Goal: Information Seeking & Learning: Learn about a topic

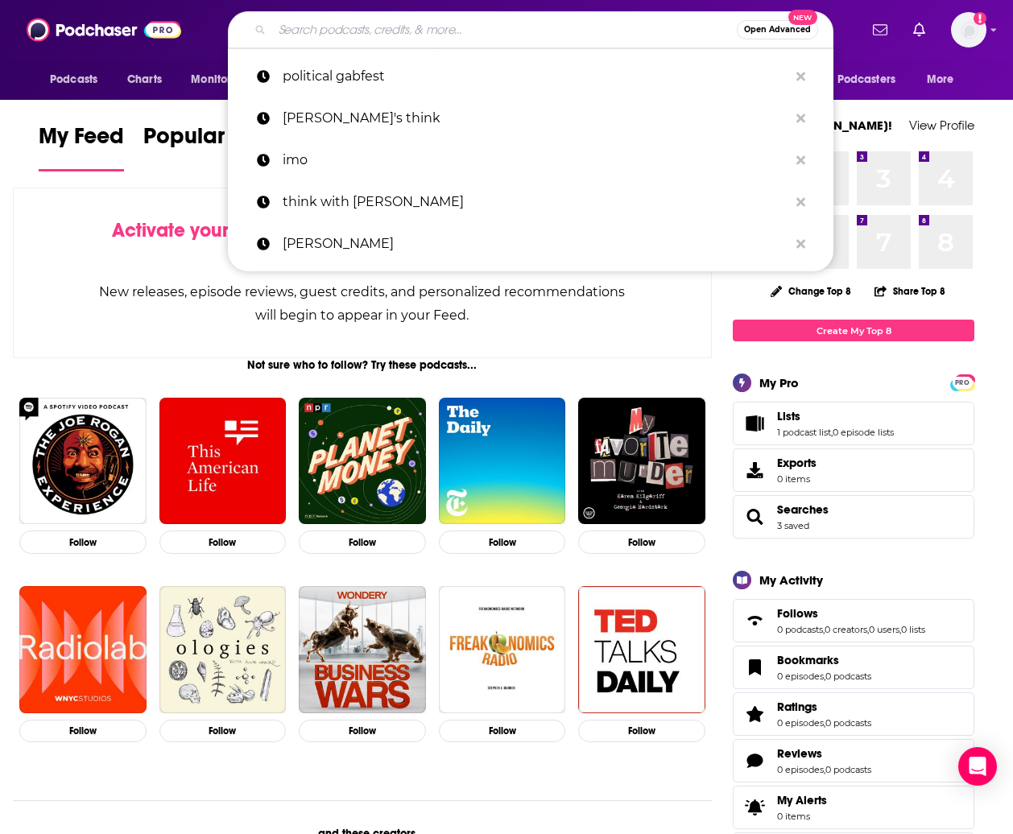
click at [345, 33] on input "Search podcasts, credits, & more..." at bounding box center [504, 30] width 465 height 26
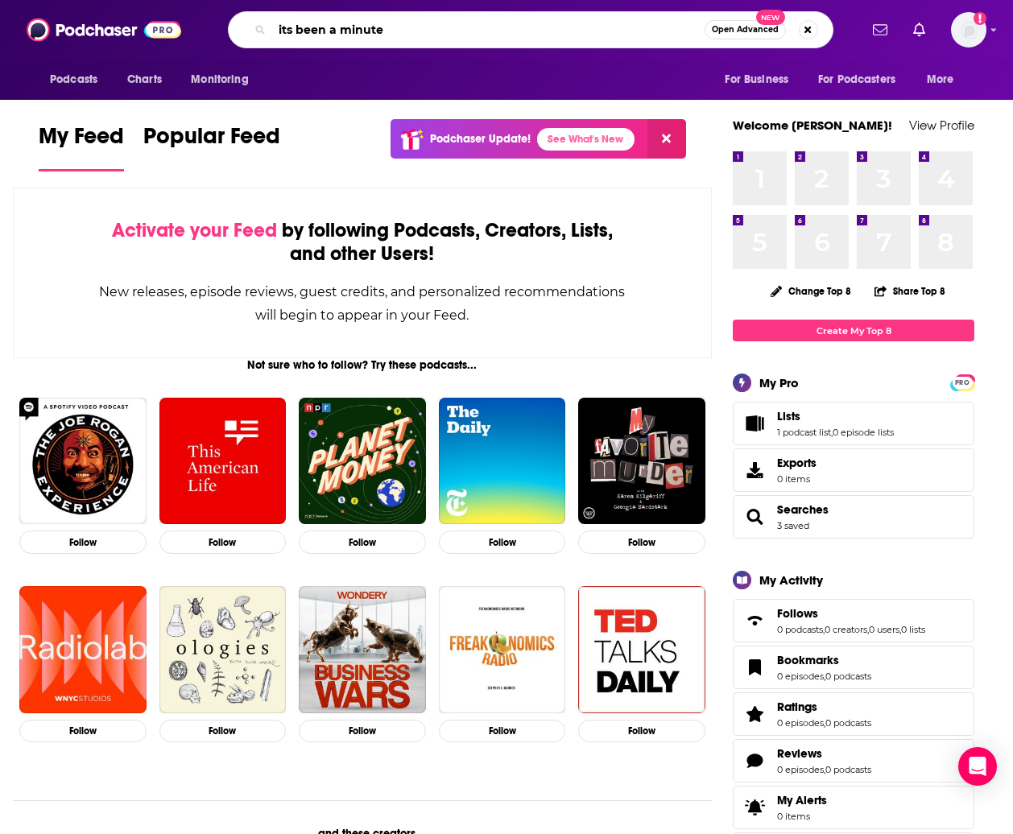
type input "its been a minute"
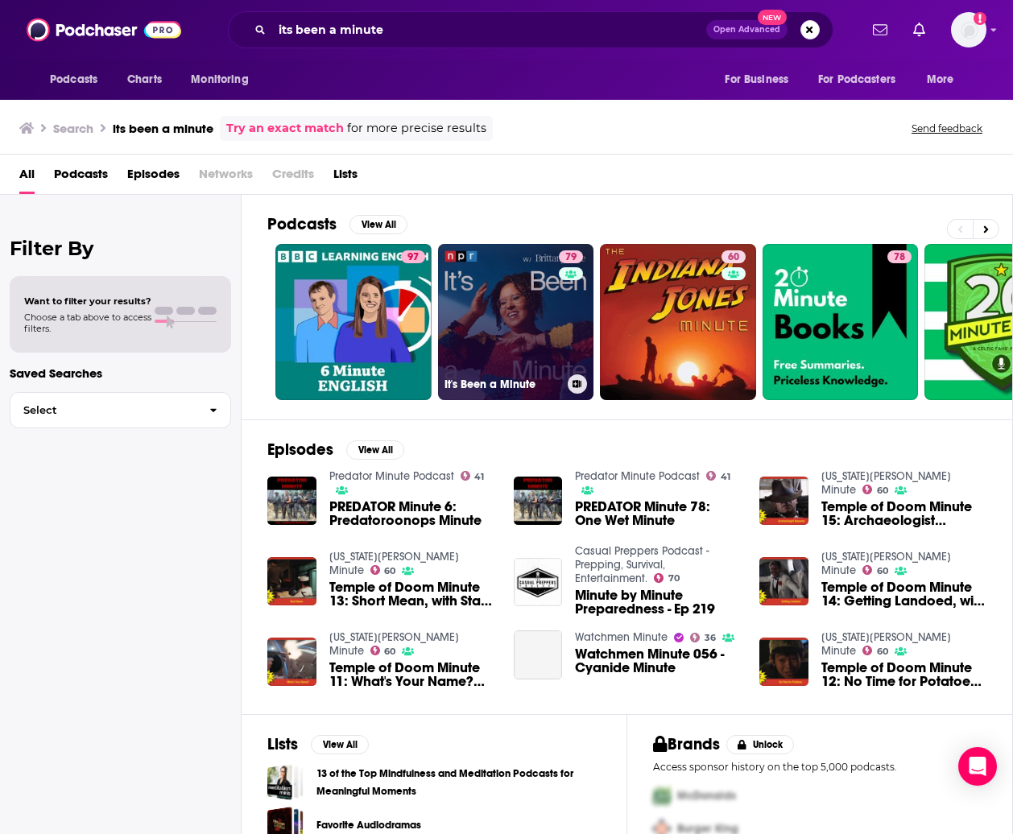
click at [503, 306] on link "79 It's Been a Minute" at bounding box center [516, 322] width 156 height 156
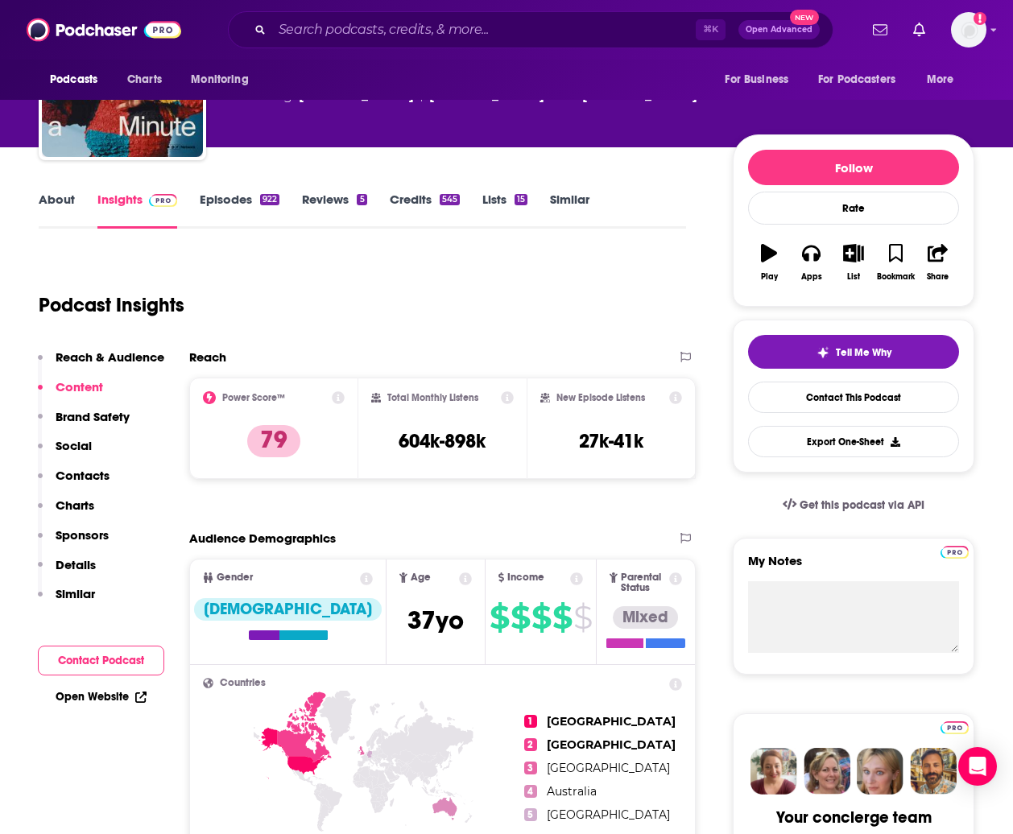
scroll to position [125, 0]
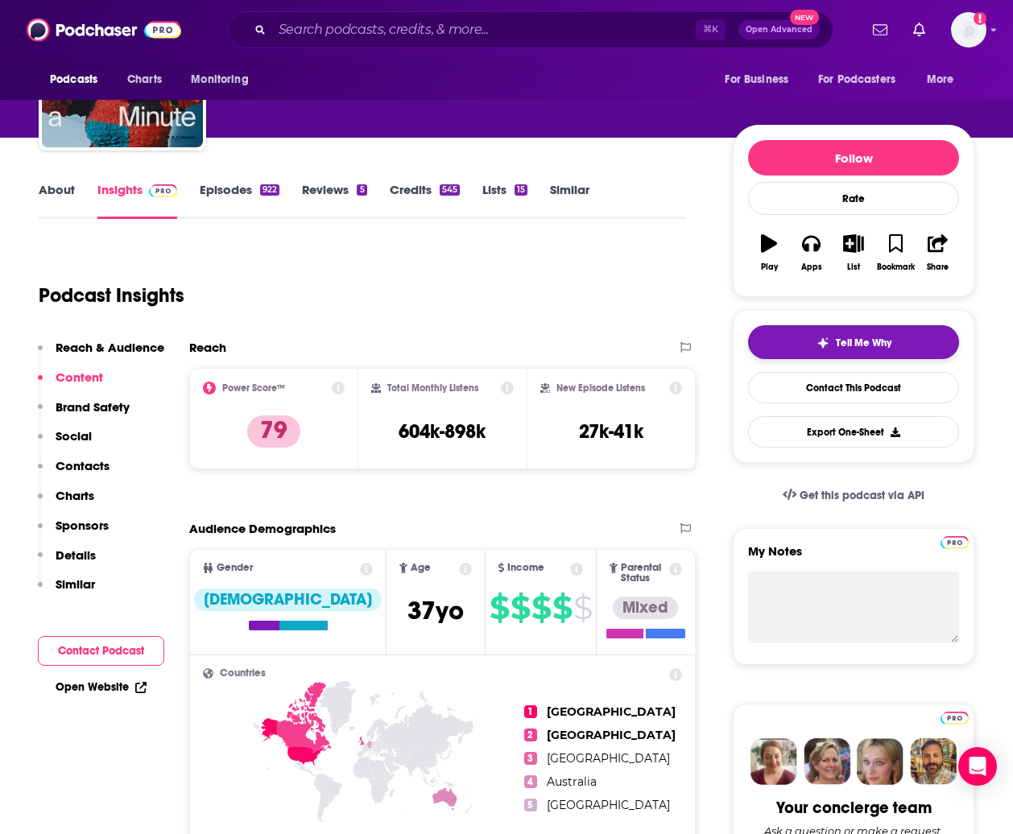
drag, startPoint x: 882, startPoint y: 345, endPoint x: 910, endPoint y: 340, distance: 27.8
click at [884, 344] on span "Tell Me Why" at bounding box center [864, 343] width 56 height 13
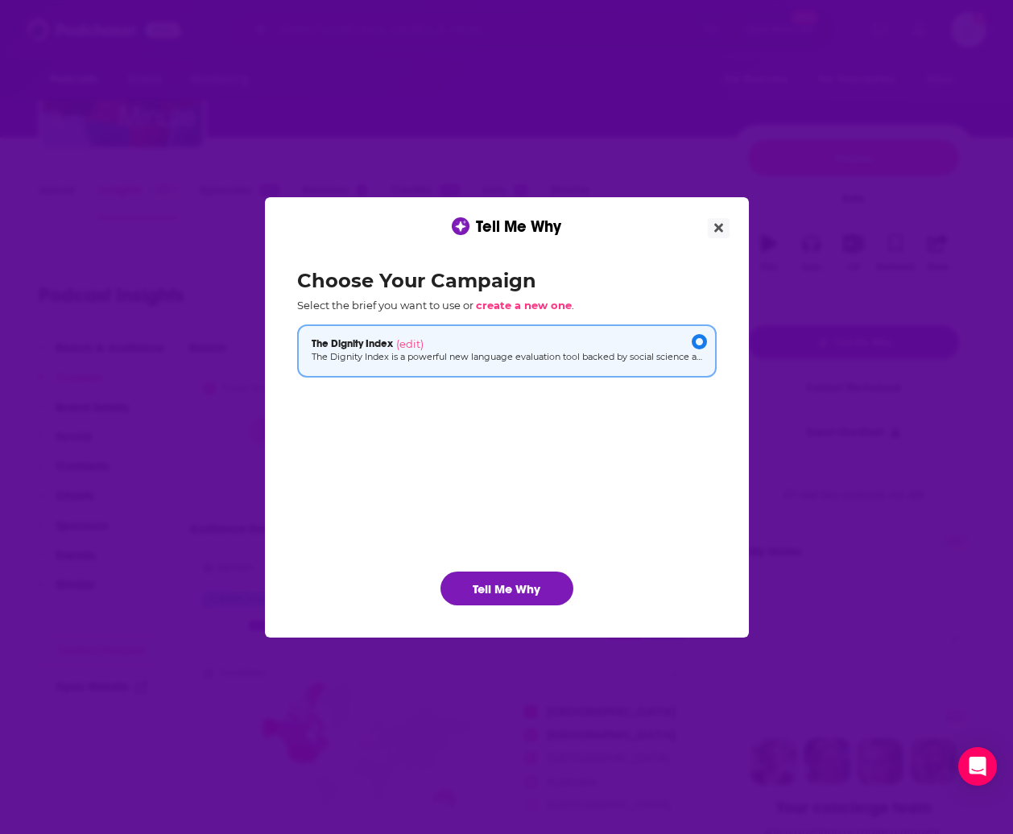
scroll to position [0, 0]
drag, startPoint x: 527, startPoint y: 585, endPoint x: 932, endPoint y: 338, distance: 475.2
click at [527, 585] on button "Tell Me Why" at bounding box center [506, 589] width 133 height 34
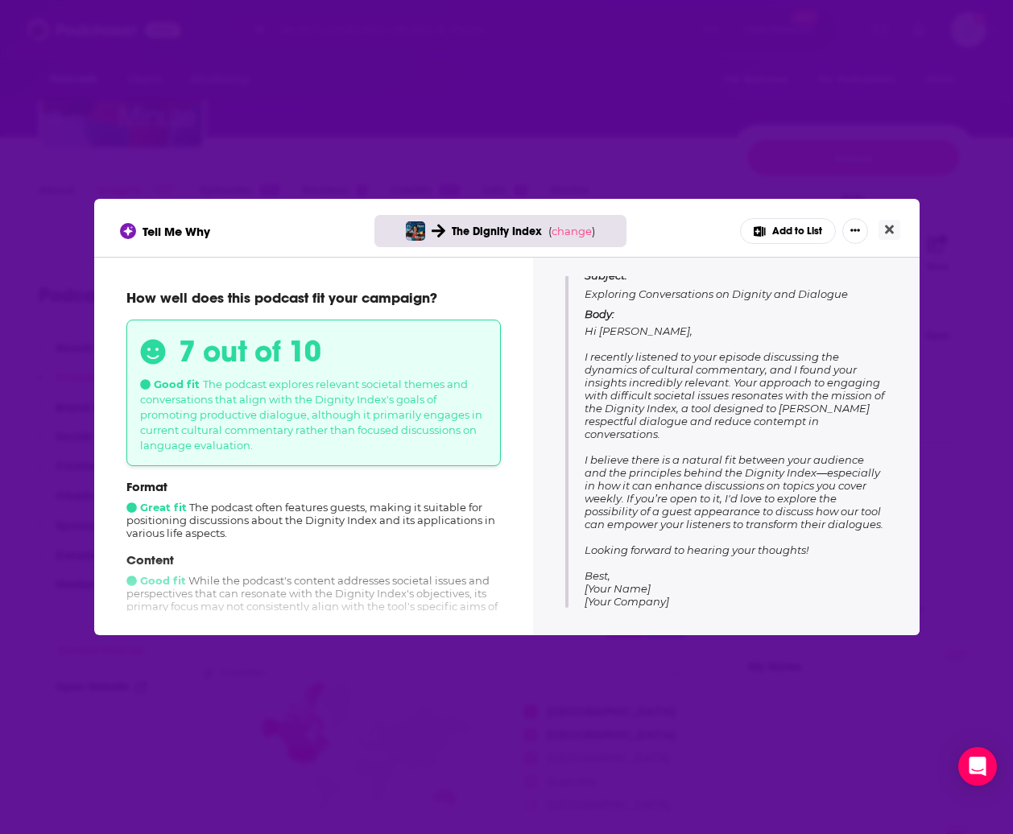
scroll to position [189, 0]
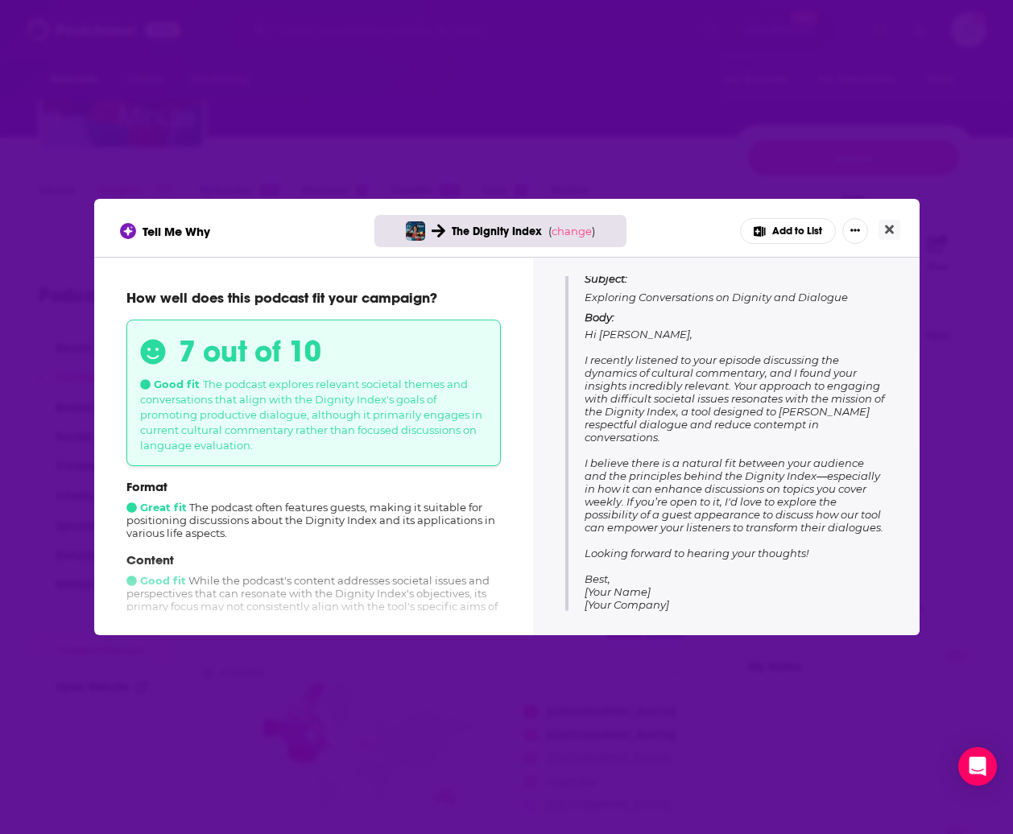
click at [851, 231] on icon "Show More Button" at bounding box center [855, 230] width 10 height 2
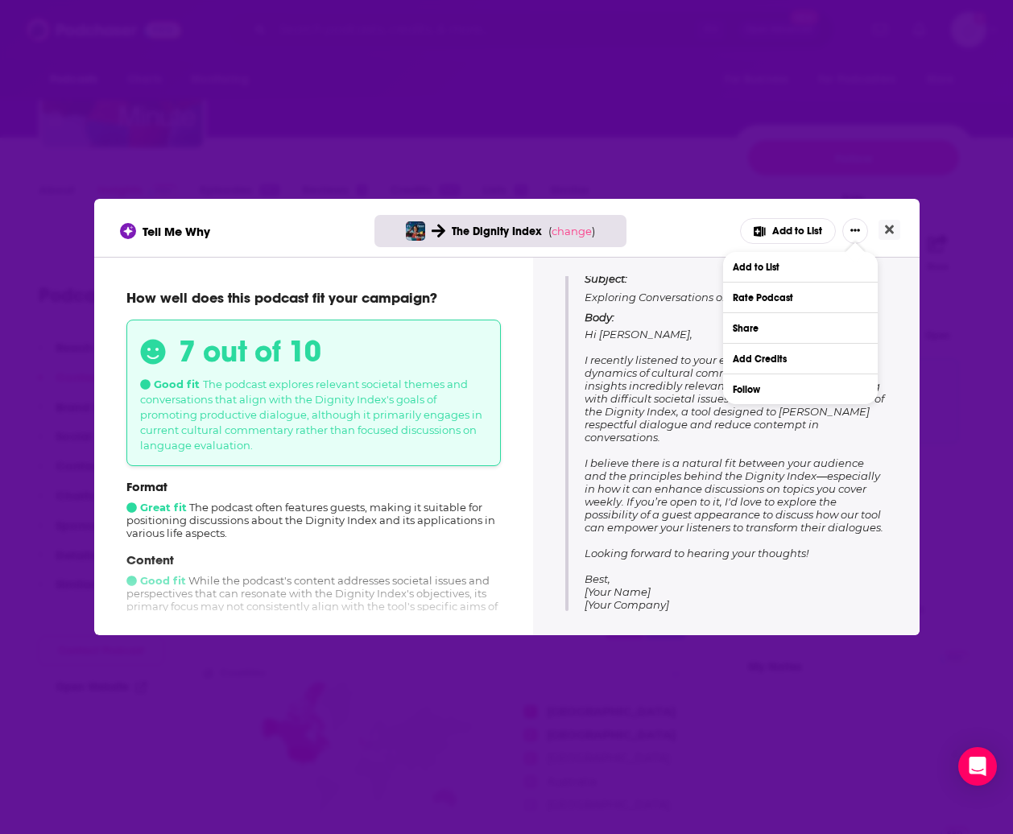
click at [969, 458] on div "Tell Me Why The Dignity Index ( change ) Add to List Add to List Rate Podcast S…" at bounding box center [506, 417] width 1013 height 834
click at [717, 494] on span "Hi [PERSON_NAME], I recently listened to your episode discussing the dynamics o…" at bounding box center [735, 469] width 300 height 283
drag, startPoint x: 954, startPoint y: 562, endPoint x: 846, endPoint y: 479, distance: 136.1
click at [954, 562] on div "Tell Me Why The Dignity Index ( change ) Add to List Add to List Rate Podcast S…" at bounding box center [506, 417] width 1013 height 834
click at [891, 229] on icon "Close" at bounding box center [889, 229] width 9 height 9
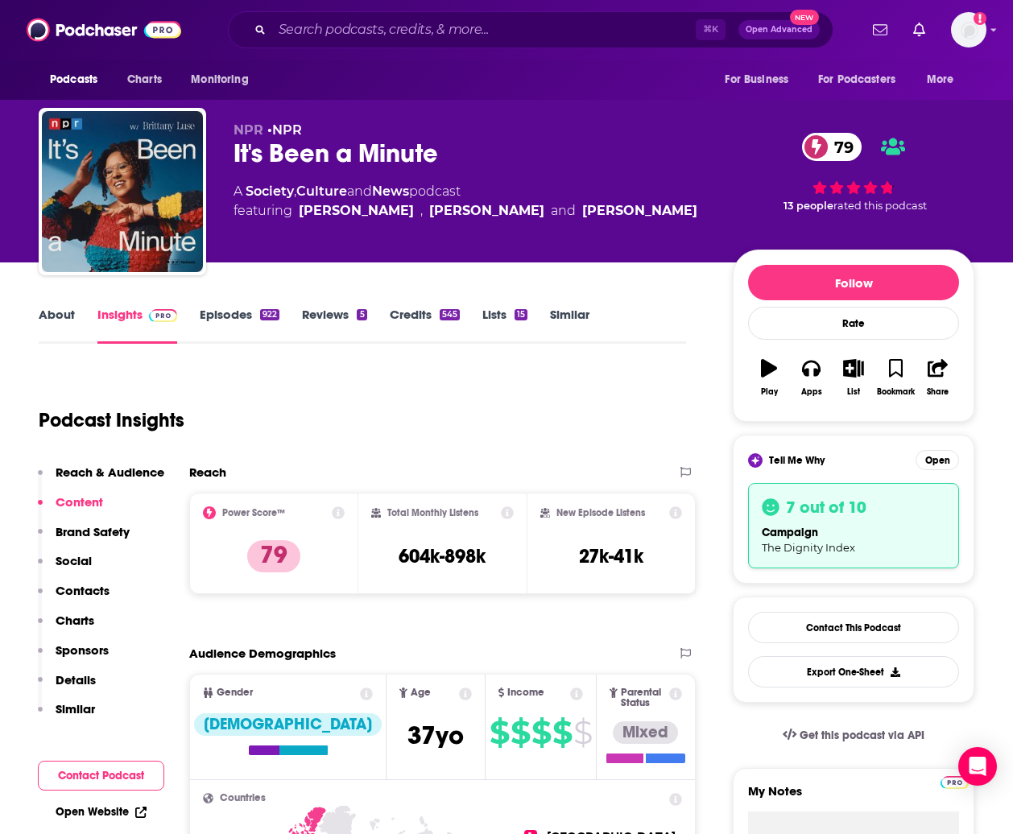
scroll to position [125, 0]
